Goal: Find specific page/section: Locate a particular part of the current website

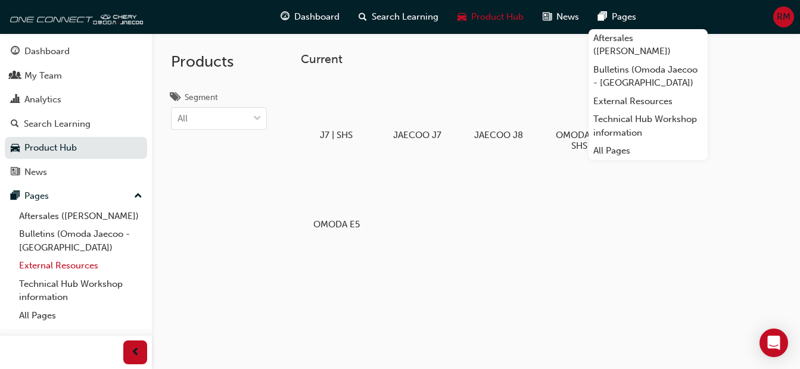
click at [79, 269] on link "External Resources" at bounding box center [80, 266] width 133 height 18
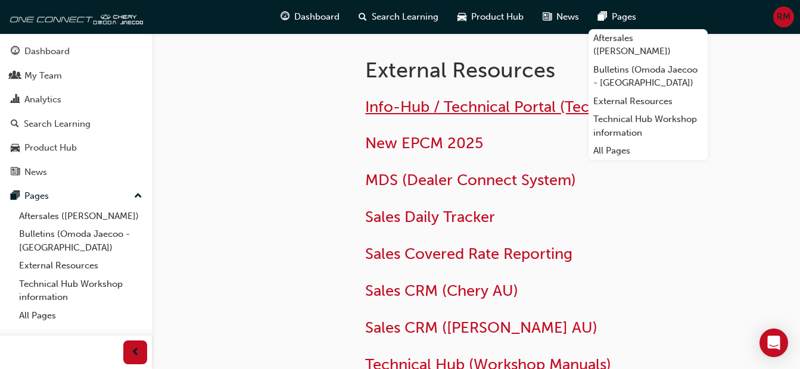
click at [425, 110] on span "Info-Hub / Technical Portal (Technical Cases)" at bounding box center [522, 107] width 314 height 18
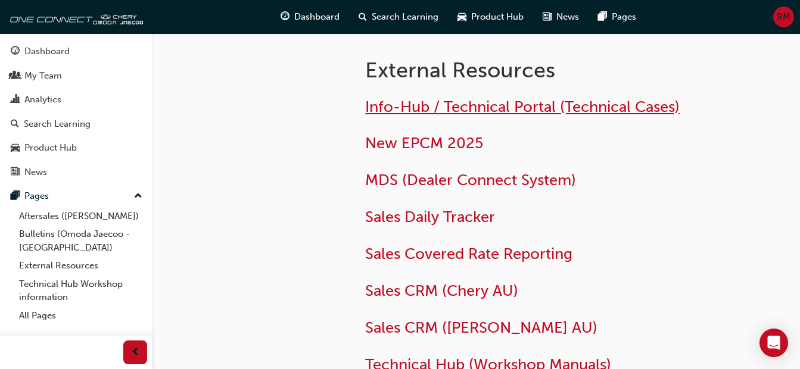
click at [449, 107] on span "Info-Hub / Technical Portal (Technical Cases)" at bounding box center [522, 107] width 314 height 18
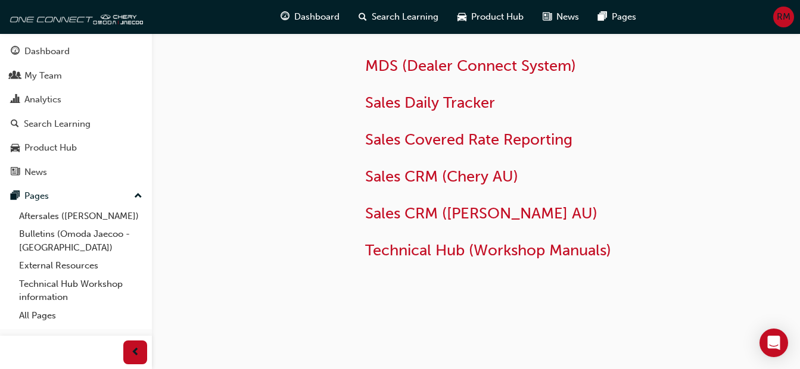
scroll to position [129, 0]
